Goal: Transaction & Acquisition: Purchase product/service

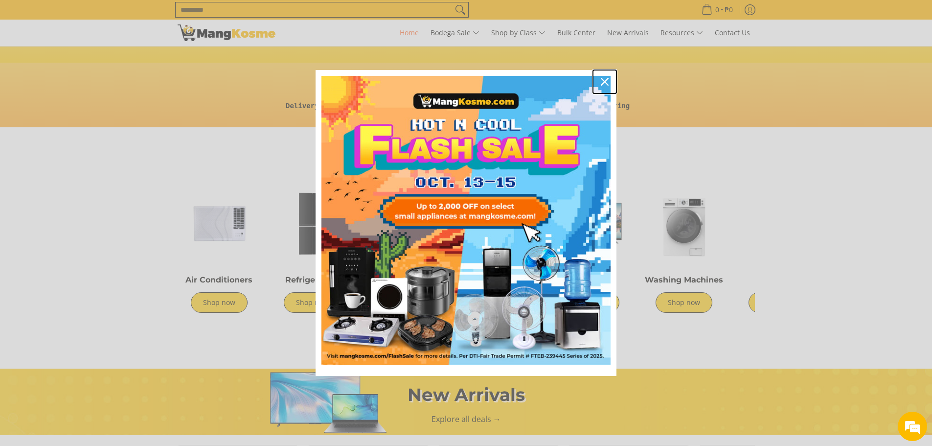
click at [605, 82] on icon "close icon" at bounding box center [605, 82] width 8 height 8
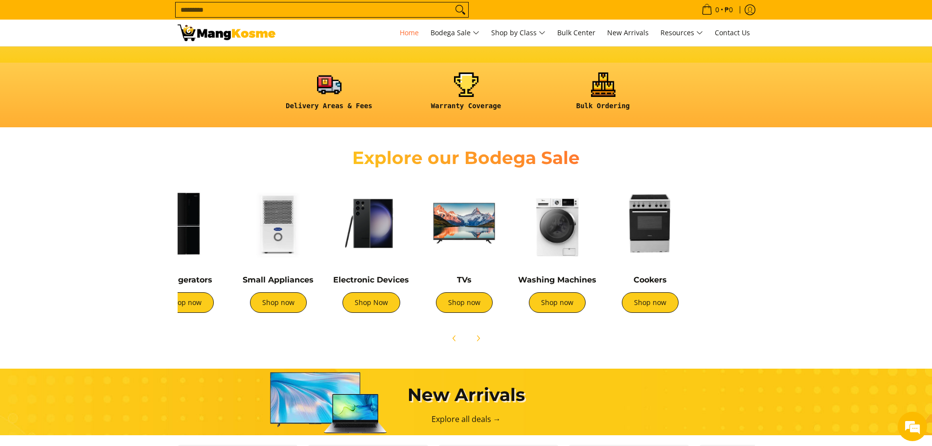
scroll to position [0, 290]
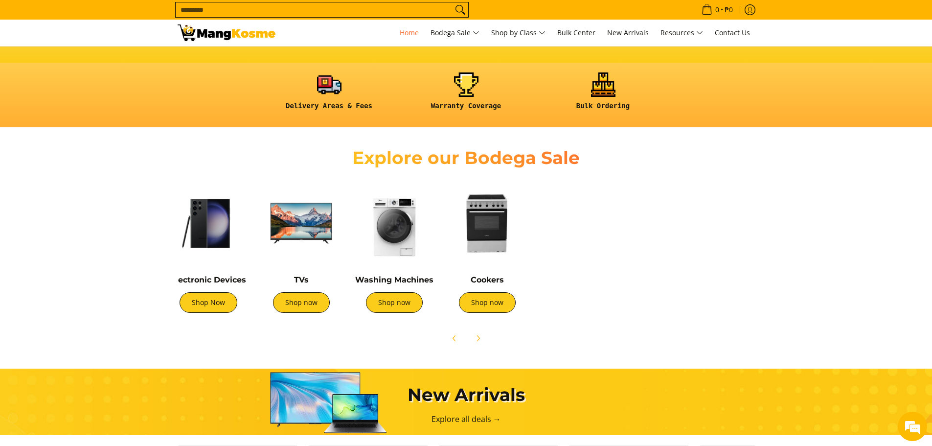
drag, startPoint x: 514, startPoint y: 254, endPoint x: 293, endPoint y: 249, distance: 220.6
click at [293, 249] on img at bounding box center [301, 222] width 83 height 83
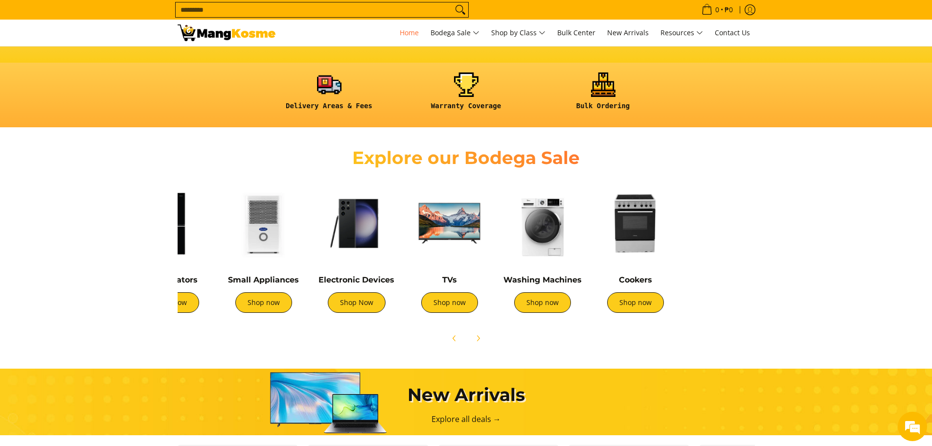
scroll to position [0, 133]
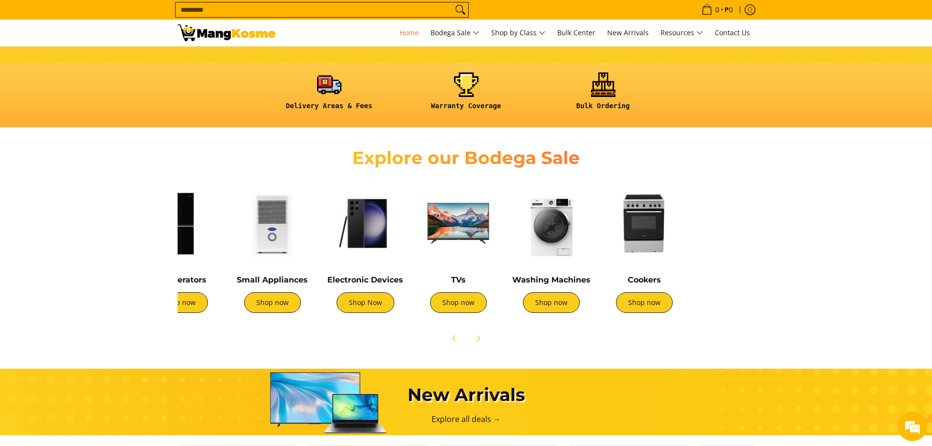
drag, startPoint x: 304, startPoint y: 244, endPoint x: 461, endPoint y: 251, distance: 157.2
click at [461, 251] on img at bounding box center [458, 222] width 83 height 83
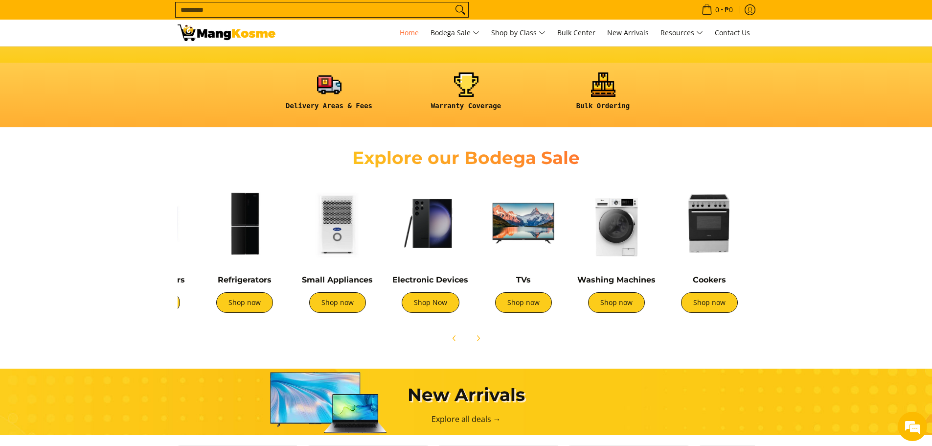
scroll to position [0, 0]
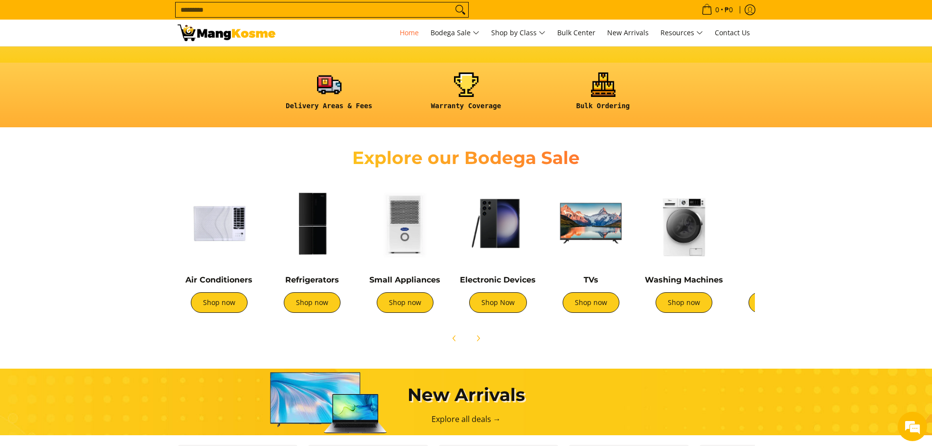
drag, startPoint x: 368, startPoint y: 268, endPoint x: 649, endPoint y: 273, distance: 280.8
click at [649, 273] on div "Air Conditioners Shop now Refrigerators Shop now Shop now" at bounding box center [629, 249] width 913 height 145
click at [485, 308] on link "Shop Now" at bounding box center [498, 302] width 58 height 21
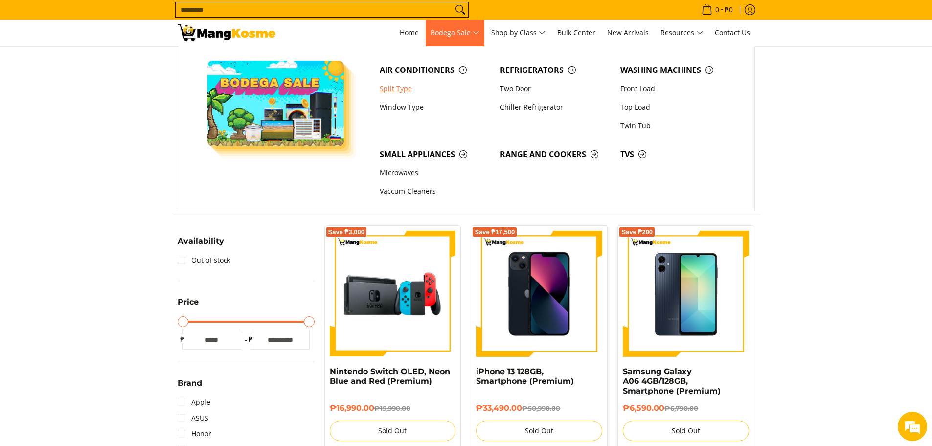
click at [392, 84] on link "Split Type" at bounding box center [435, 88] width 120 height 19
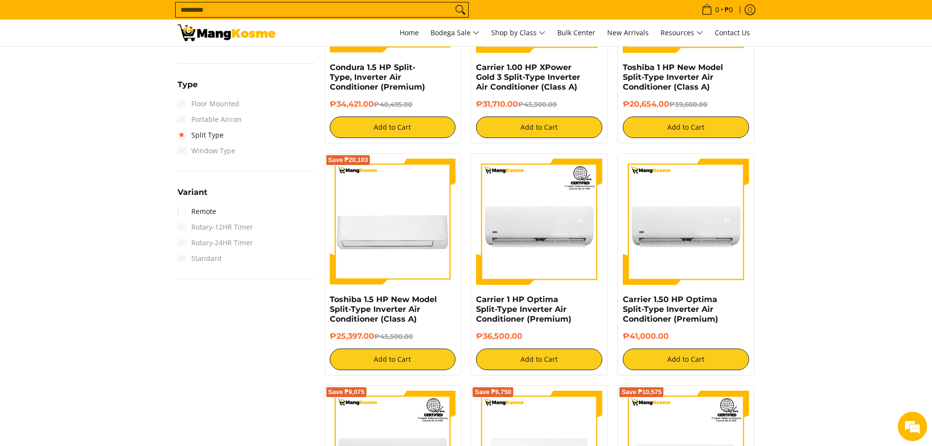
scroll to position [880, 0]
